Goal: Information Seeking & Learning: Check status

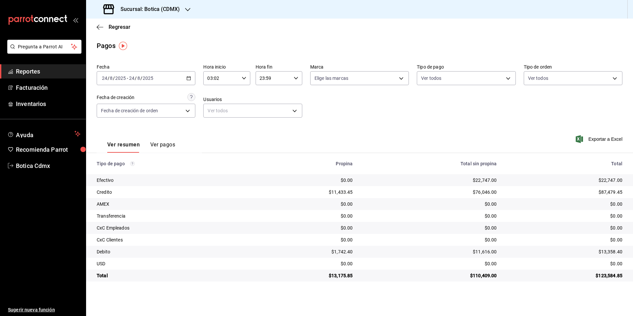
click at [25, 70] on span "Reportes" at bounding box center [48, 71] width 65 height 9
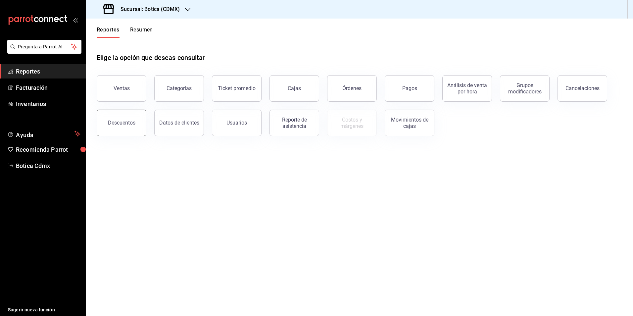
click at [122, 126] on button "Descuentos" at bounding box center [122, 123] width 50 height 26
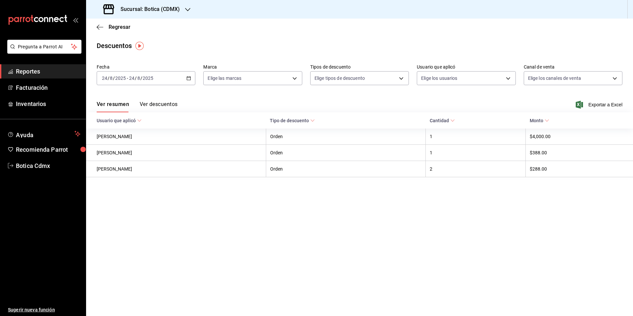
click at [152, 103] on button "Ver descuentos" at bounding box center [159, 106] width 38 height 11
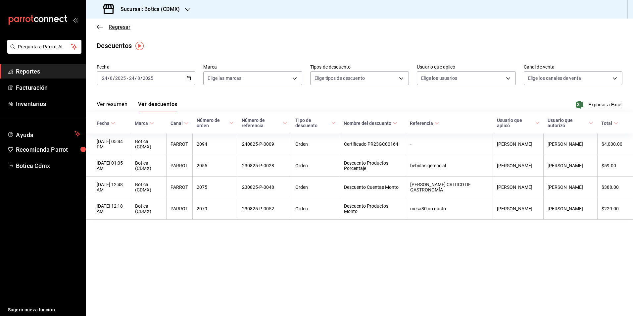
click at [118, 28] on span "Regresar" at bounding box center [120, 27] width 22 height 6
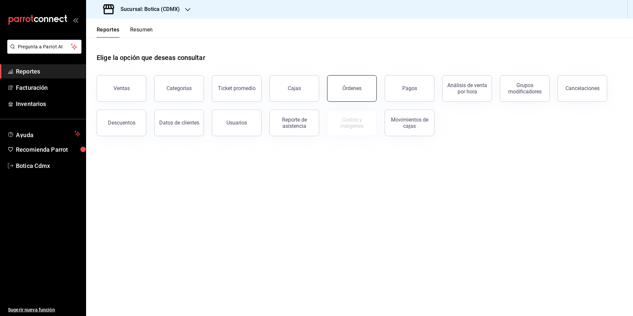
click at [343, 90] on button "Órdenes" at bounding box center [352, 88] width 50 height 26
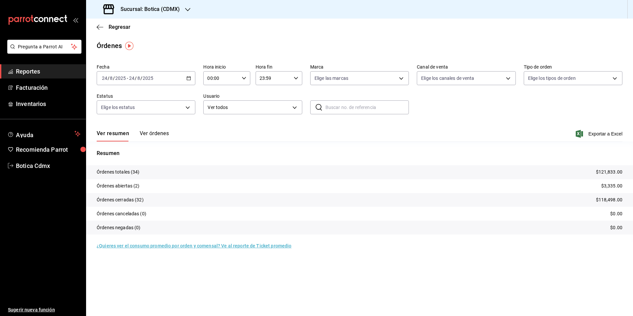
click at [231, 81] on input "00:00" at bounding box center [220, 77] width 35 height 13
click at [211, 129] on span "02" at bounding box center [215, 126] width 13 height 5
type input "02:00"
